Goal: Transaction & Acquisition: Book appointment/travel/reservation

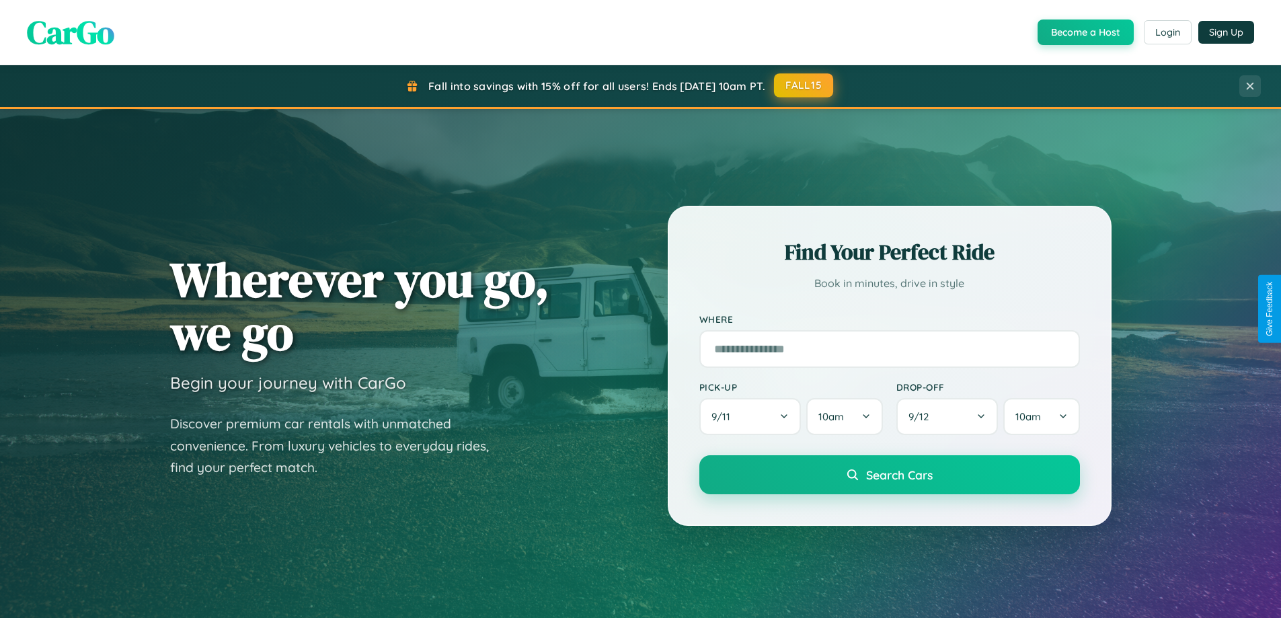
click at [805, 85] on button "FALL15" at bounding box center [803, 85] width 59 height 24
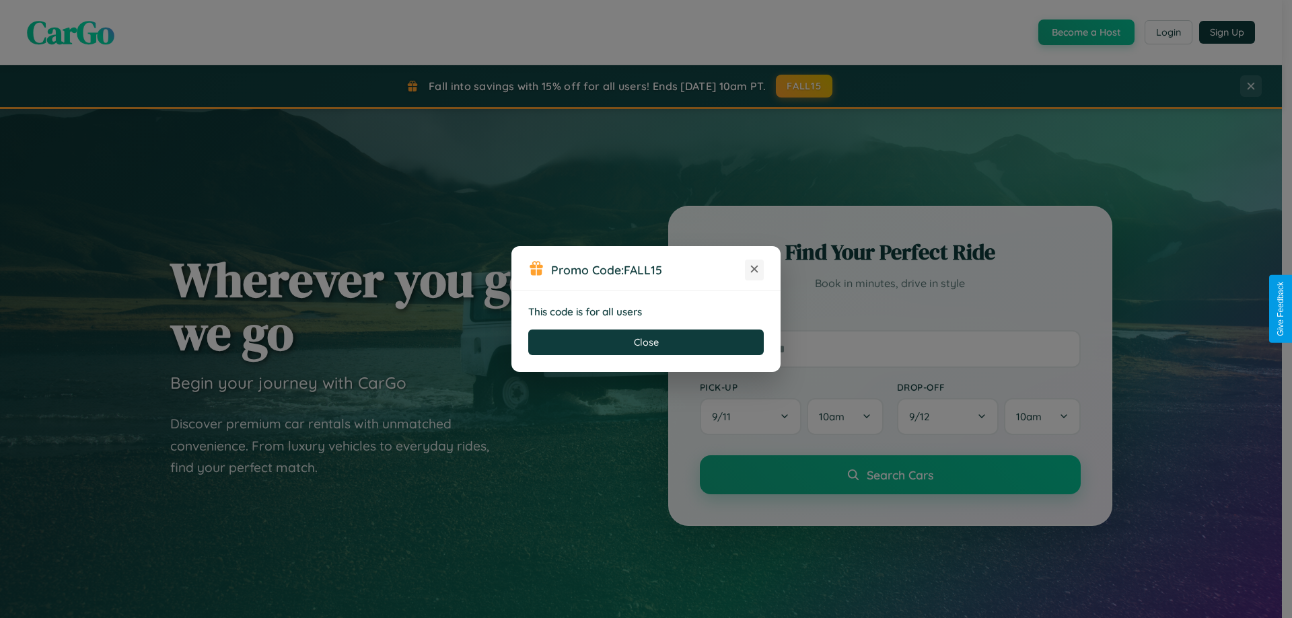
click at [754, 270] on icon at bounding box center [753, 268] width 13 height 13
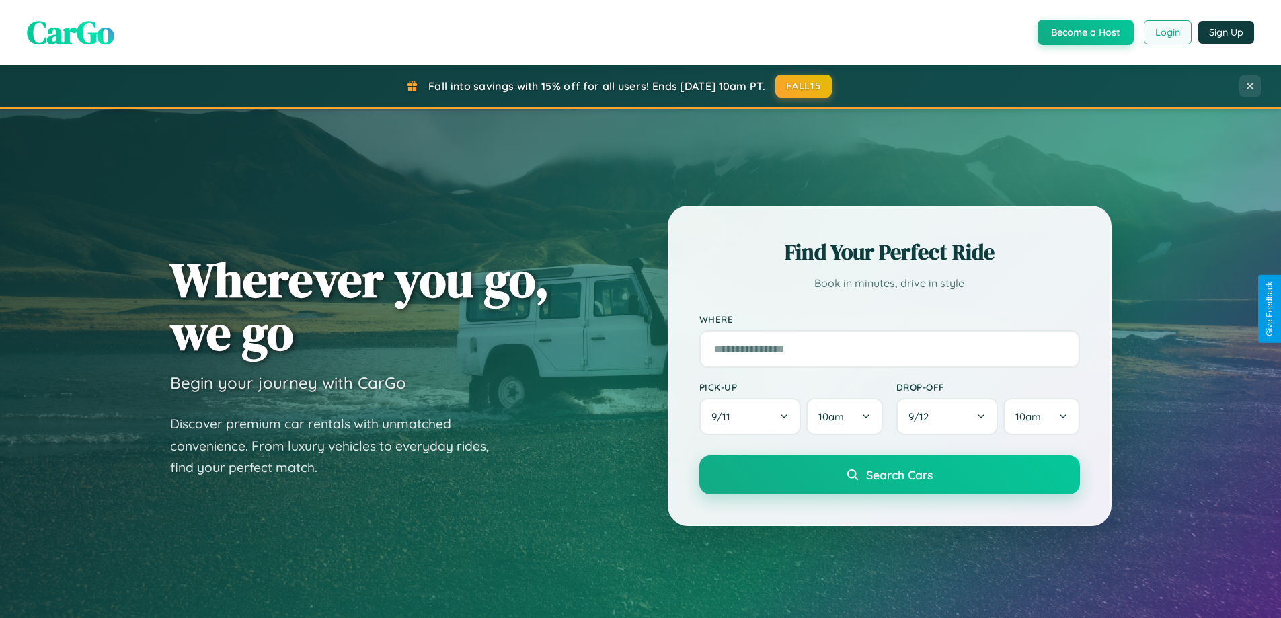
click at [1167, 32] on button "Login" at bounding box center [1168, 32] width 48 height 24
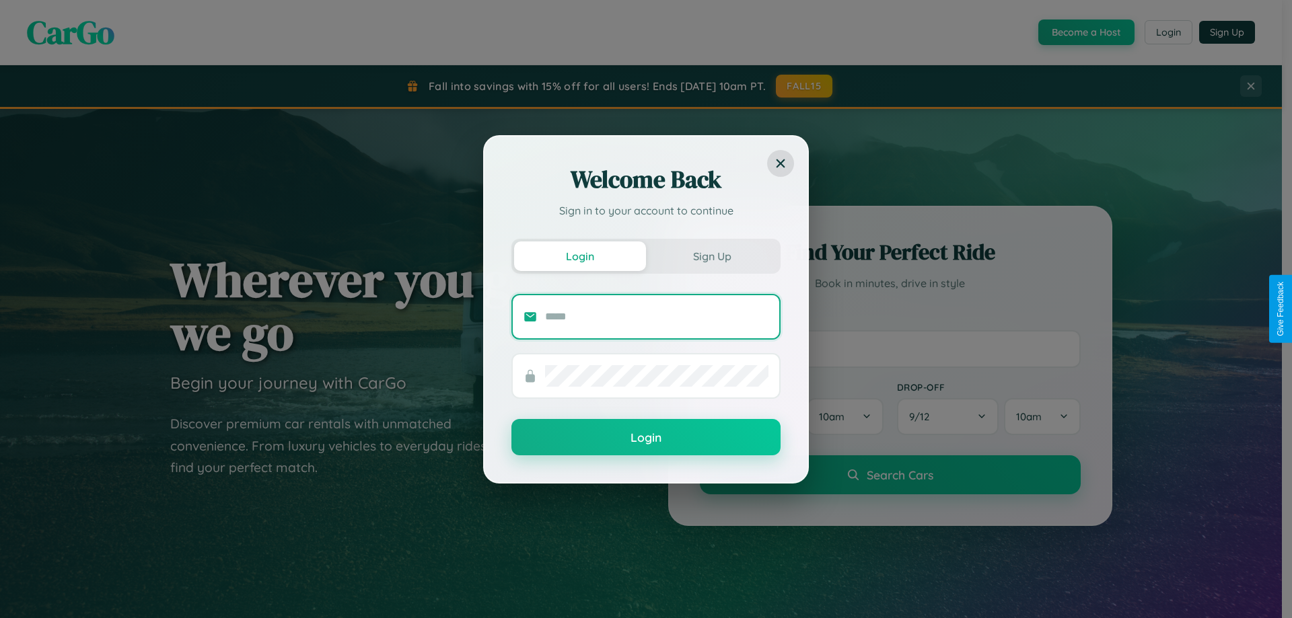
click at [657, 316] on input "text" at bounding box center [656, 317] width 223 height 22
type input "**********"
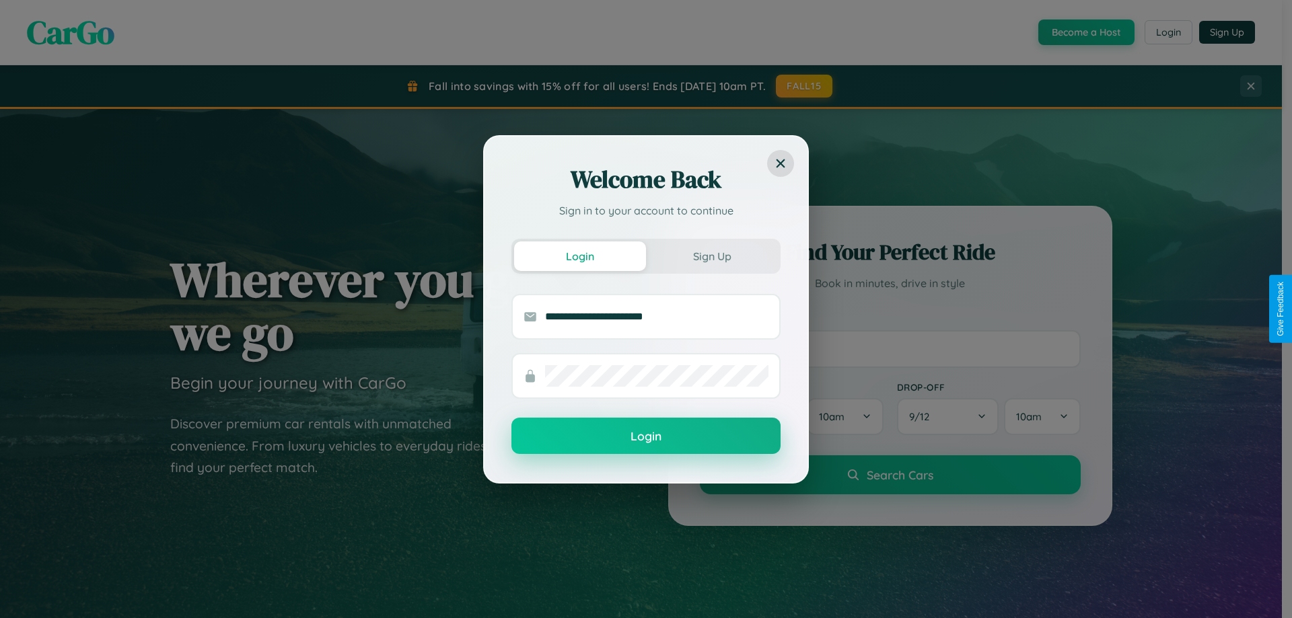
click at [646, 437] on button "Login" at bounding box center [645, 436] width 269 height 36
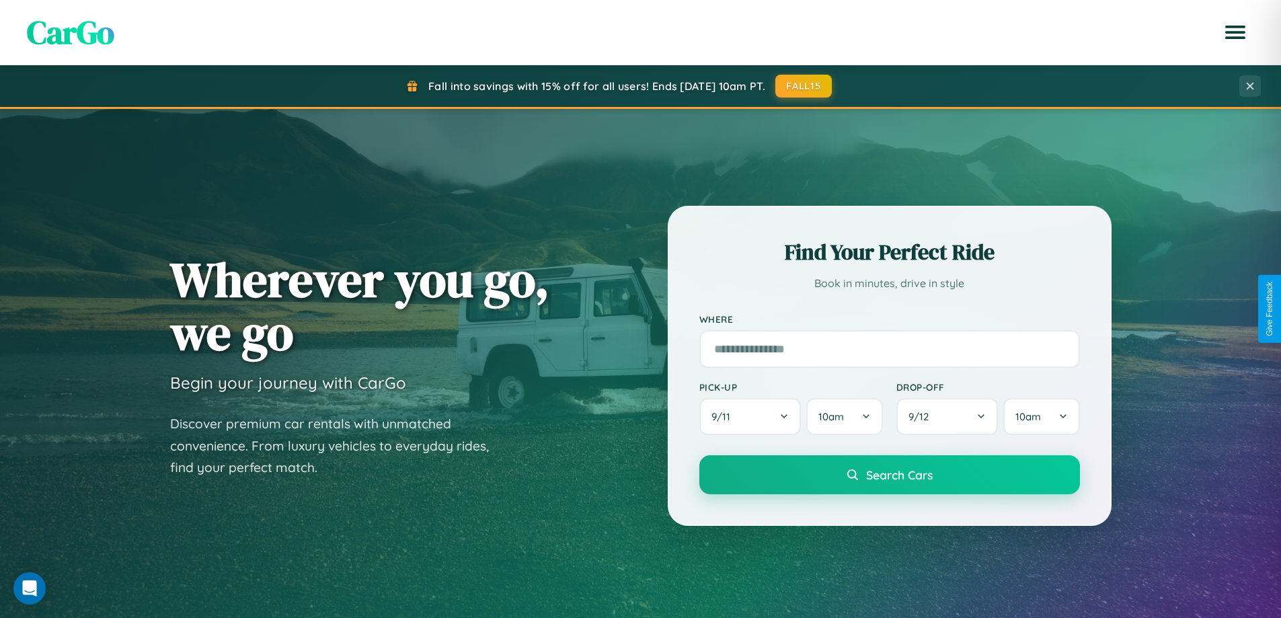
scroll to position [2161, 0]
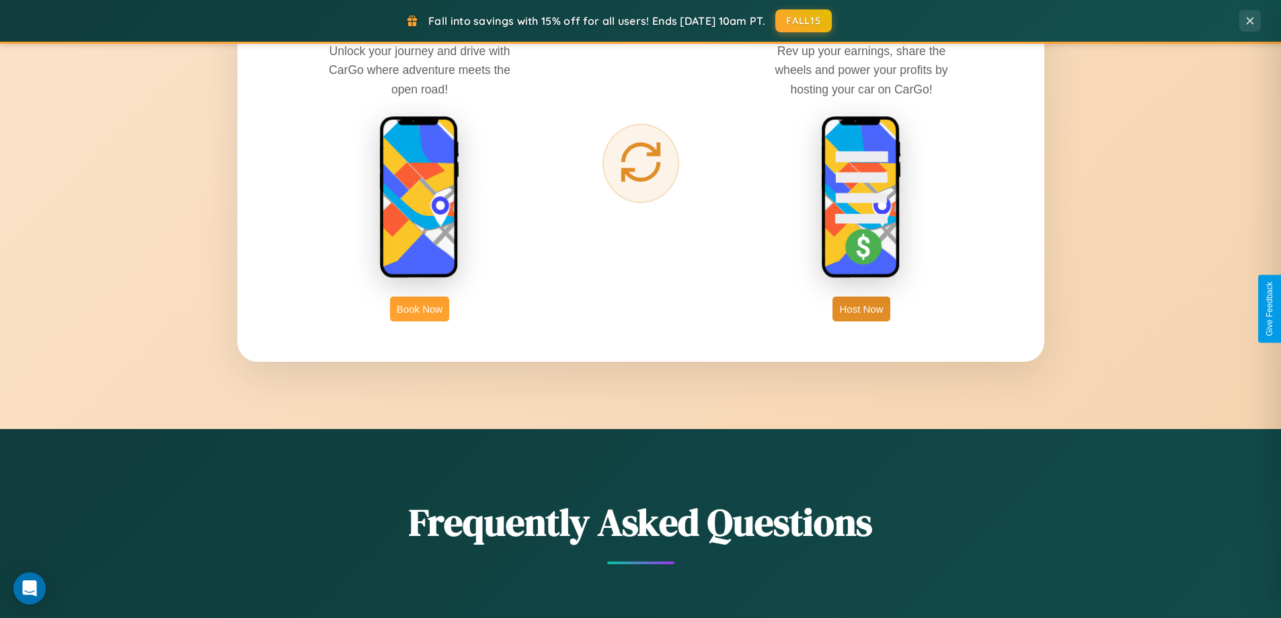
click at [420, 309] on button "Book Now" at bounding box center [419, 309] width 59 height 25
